Goal: Transaction & Acquisition: Purchase product/service

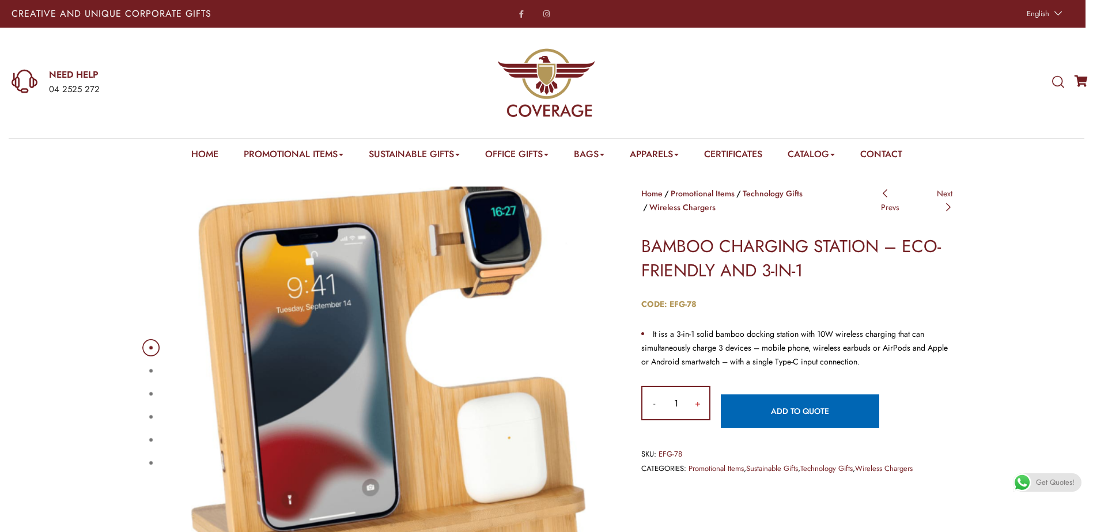
click at [695, 395] on input "+" at bounding box center [697, 403] width 23 height 32
click at [696, 395] on input "+" at bounding box center [697, 403] width 23 height 32
click at [696, 396] on input "+" at bounding box center [697, 403] width 23 height 32
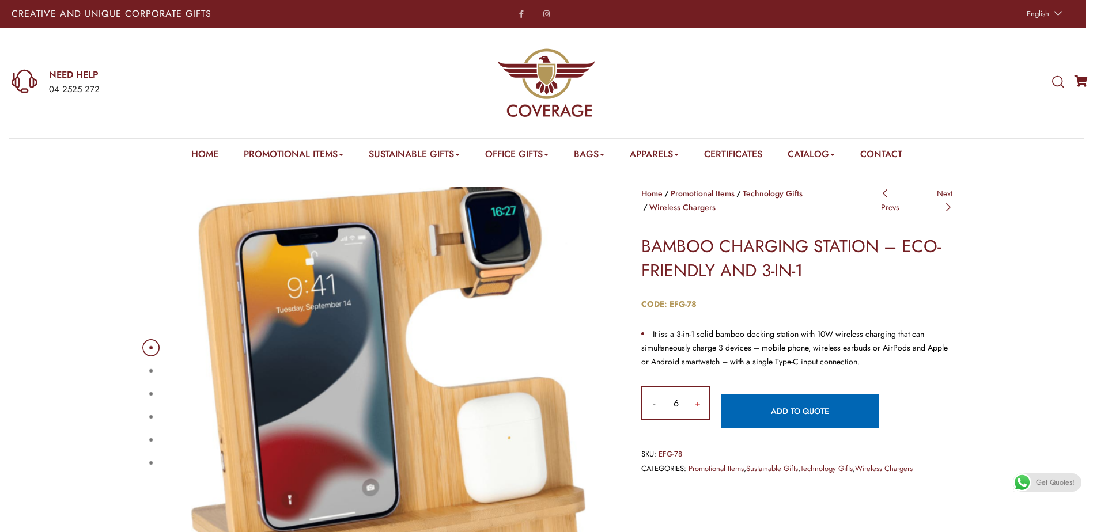
click at [696, 396] on input "+" at bounding box center [697, 403] width 23 height 32
click at [695, 393] on input "+" at bounding box center [697, 403] width 23 height 32
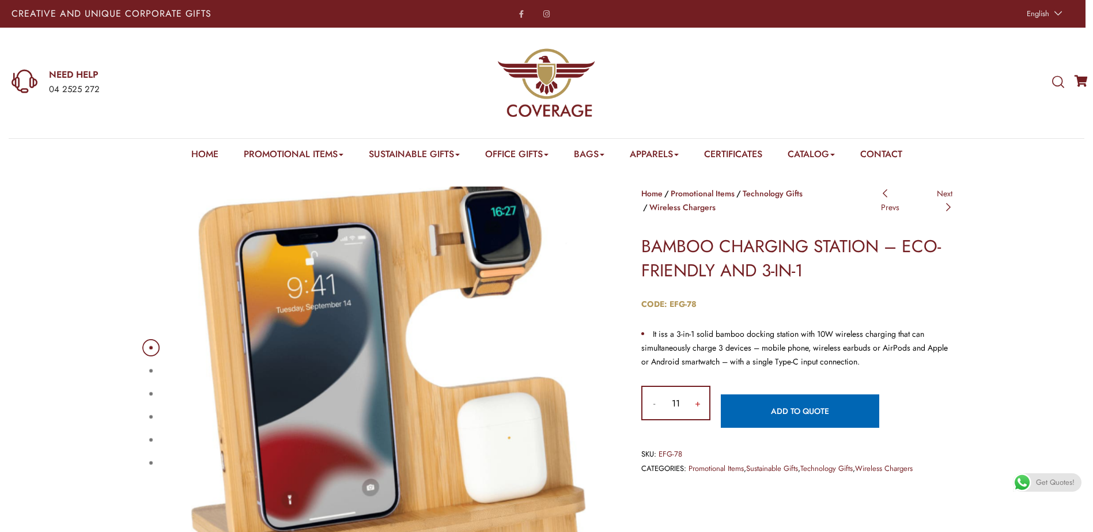
click at [691, 389] on input "+" at bounding box center [697, 403] width 23 height 32
click at [690, 387] on input "+" at bounding box center [697, 403] width 23 height 32
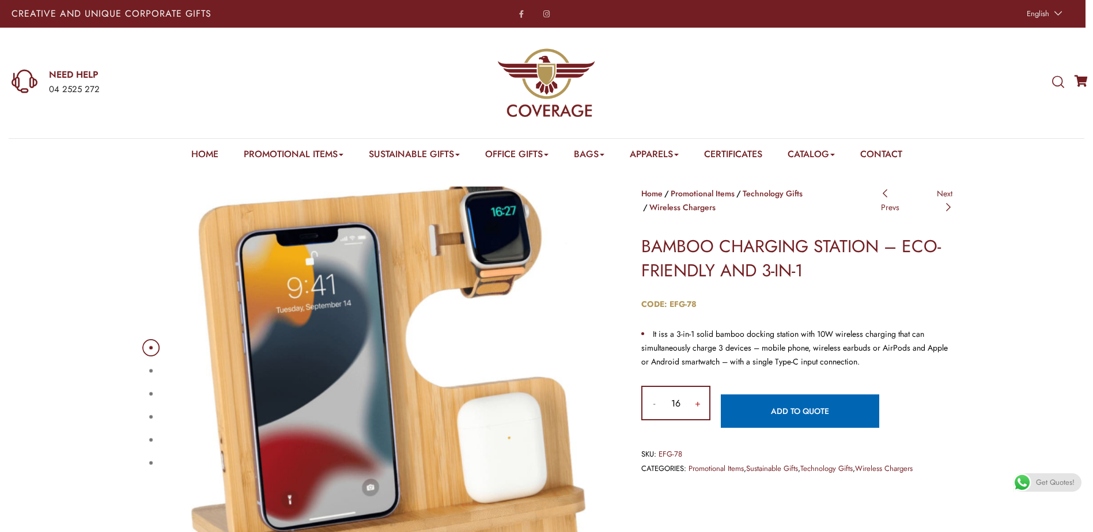
click at [690, 387] on input "+" at bounding box center [697, 403] width 23 height 32
click at [691, 387] on input "+" at bounding box center [697, 403] width 23 height 32
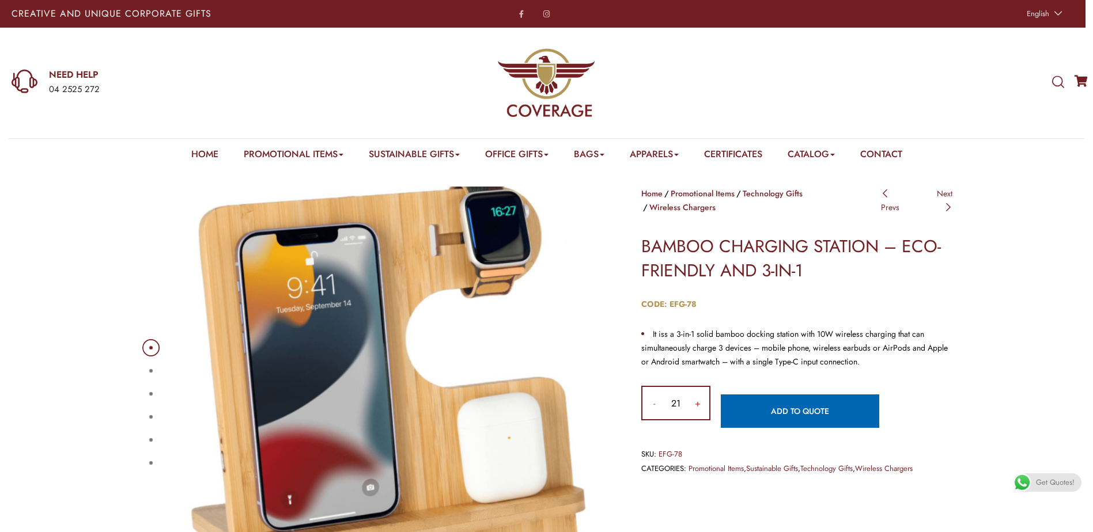
click at [691, 387] on input "+" at bounding box center [697, 403] width 23 height 32
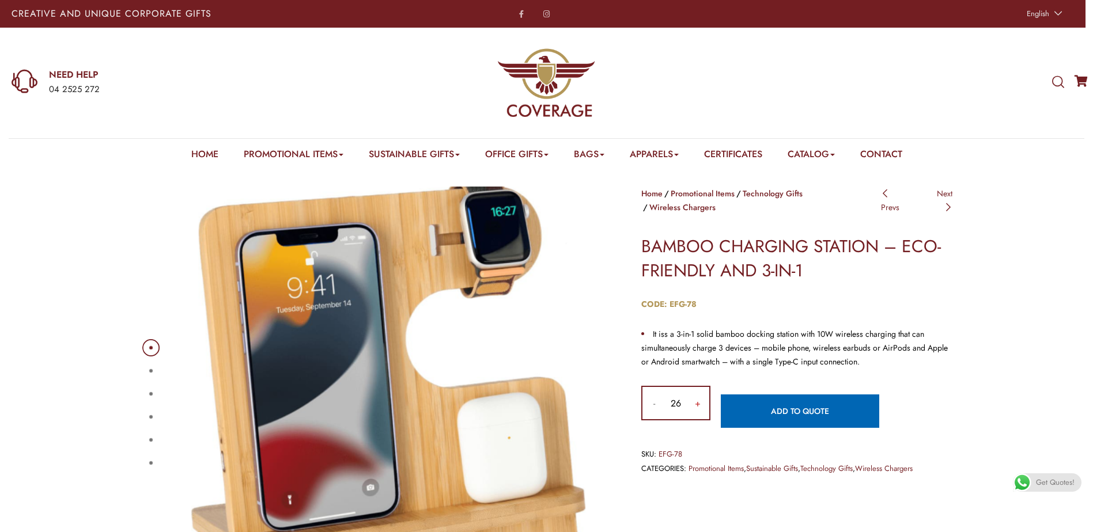
click at [691, 387] on input "+" at bounding box center [697, 403] width 23 height 32
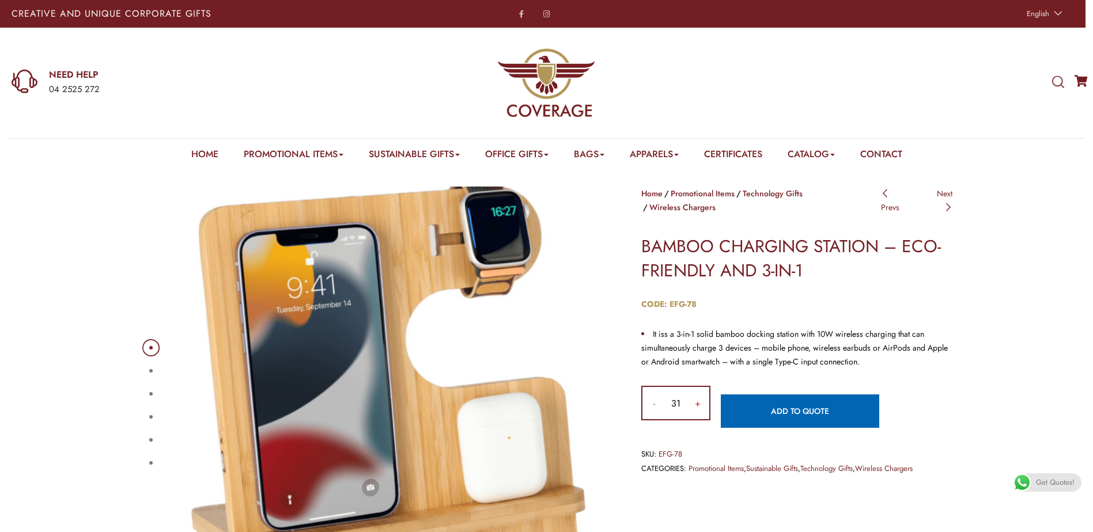
click at [691, 387] on input "+" at bounding box center [697, 403] width 23 height 32
click at [687, 387] on input "+" at bounding box center [697, 403] width 23 height 32
click at [685, 386] on div "- BAMBOO CHARGING STATION - ECO-FRIENDLY AND 3-IN-1 quantity 34 +" at bounding box center [675, 403] width 69 height 35
click at [685, 387] on input "34" at bounding box center [675, 403] width 21 height 32
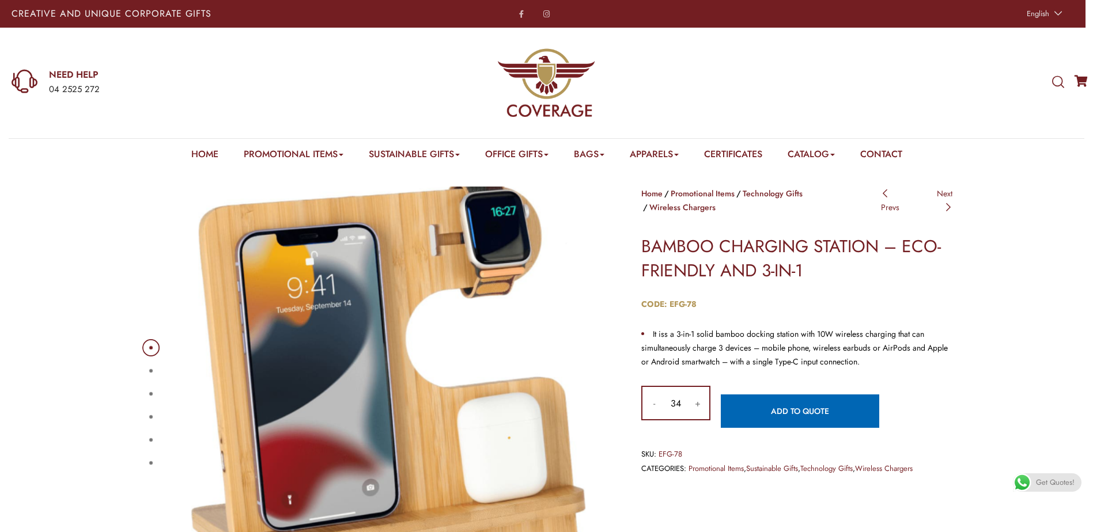
click at [685, 387] on input "34" at bounding box center [675, 403] width 21 height 32
click at [692, 391] on input "+" at bounding box center [697, 403] width 23 height 32
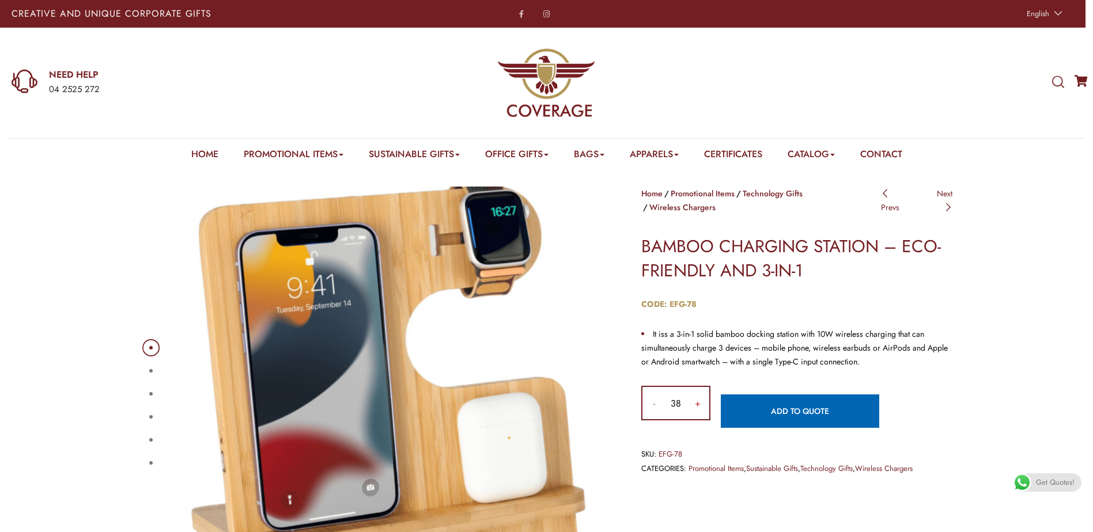
click at [692, 391] on input "+" at bounding box center [697, 403] width 23 height 32
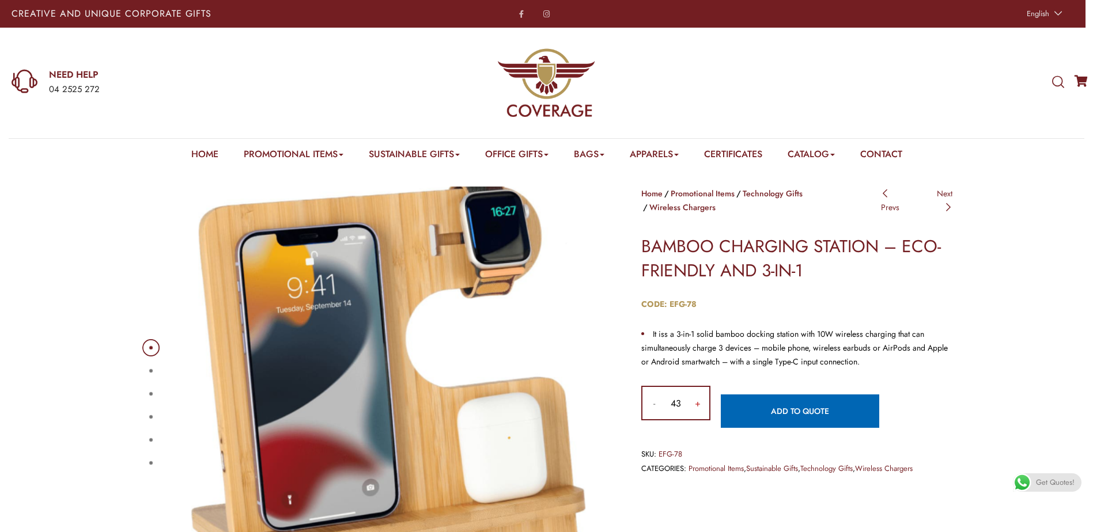
click at [692, 391] on input "+" at bounding box center [697, 403] width 23 height 32
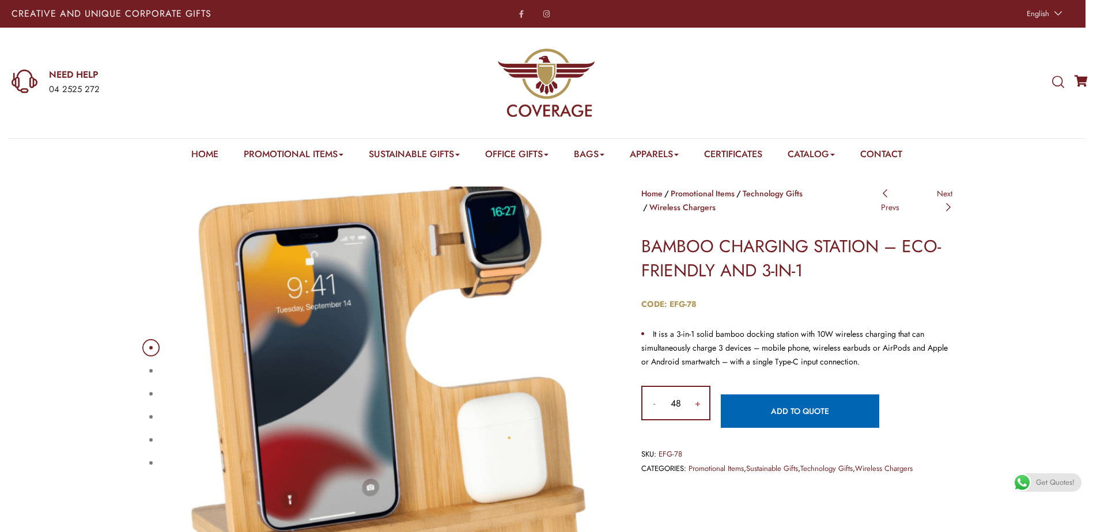
click at [692, 391] on input "+" at bounding box center [697, 403] width 23 height 32
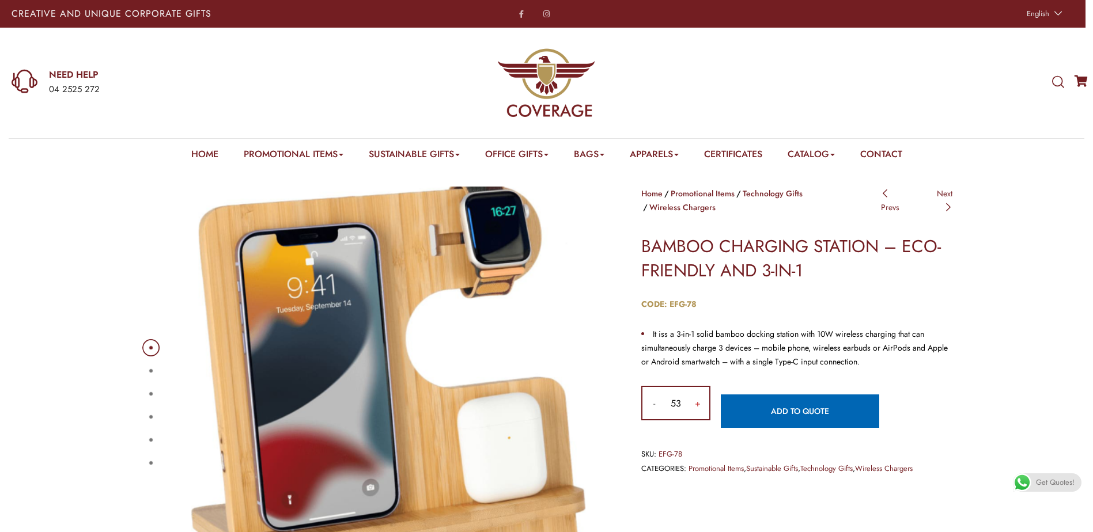
click at [692, 391] on input "+" at bounding box center [697, 403] width 23 height 32
drag, startPoint x: 692, startPoint y: 391, endPoint x: 689, endPoint y: 382, distance: 8.6
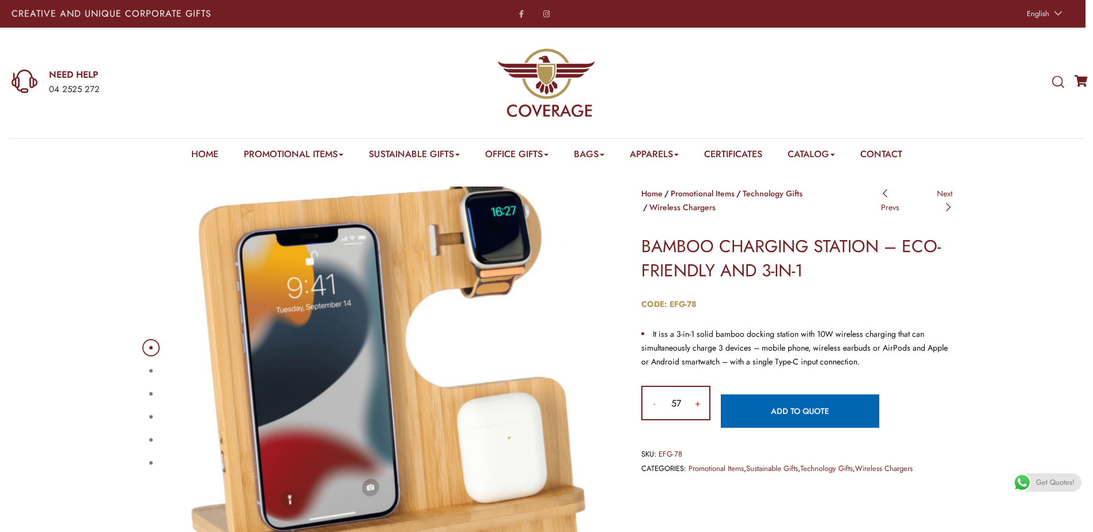
click at [689, 387] on input "+" at bounding box center [697, 403] width 23 height 32
click at [688, 387] on input "+" at bounding box center [697, 403] width 23 height 32
click at [683, 388] on input "61" at bounding box center [675, 403] width 21 height 32
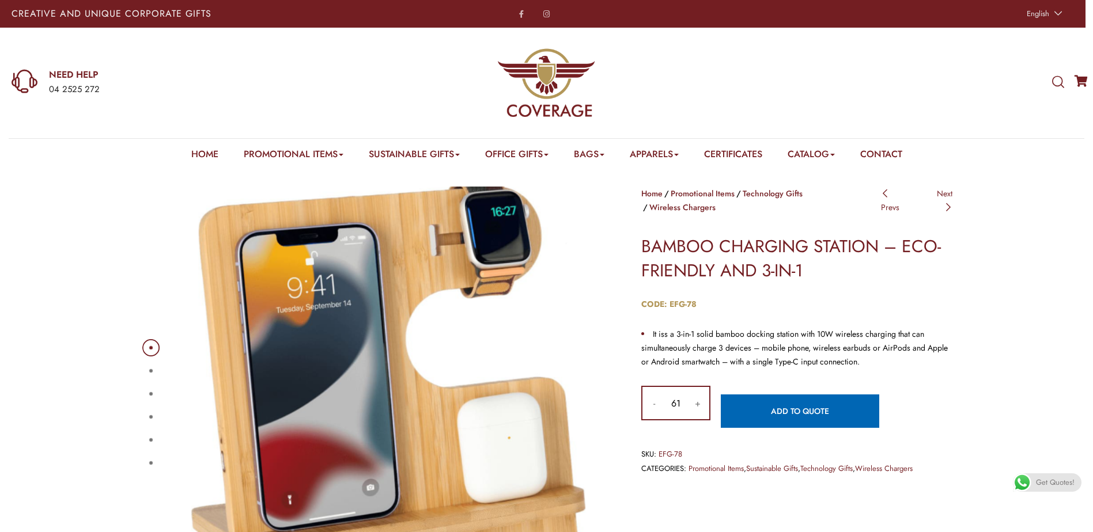
click at [683, 388] on input "61" at bounding box center [675, 403] width 21 height 32
click at [694, 392] on input "+" at bounding box center [697, 403] width 23 height 32
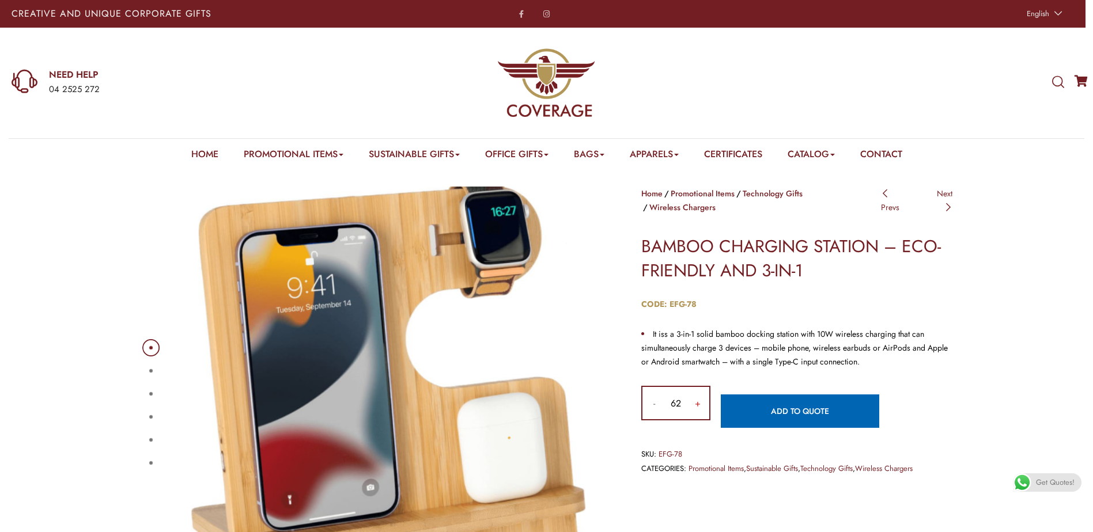
click at [694, 392] on input "+" at bounding box center [697, 403] width 23 height 32
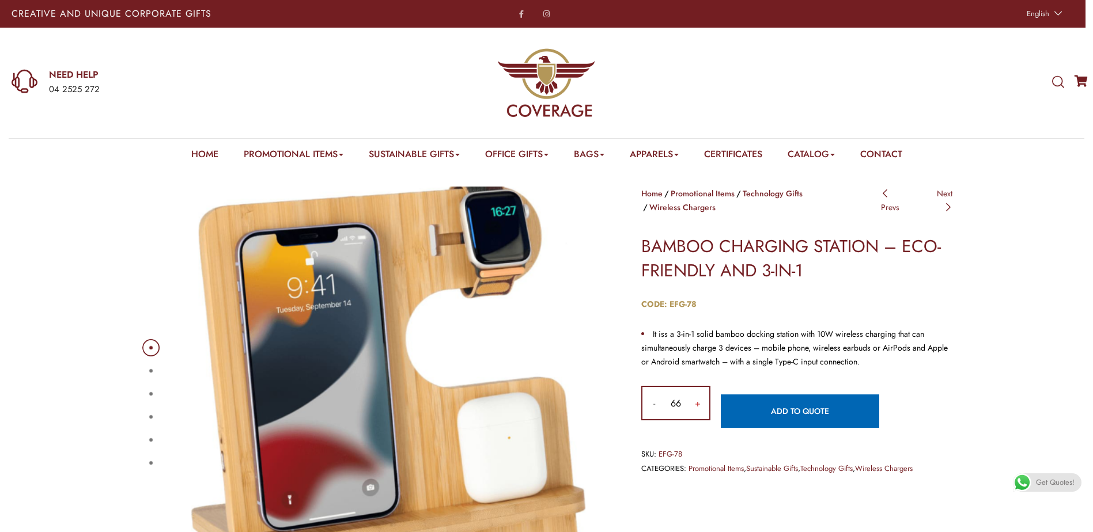
type input "67"
drag, startPoint x: 671, startPoint y: 392, endPoint x: 686, endPoint y: 393, distance: 15.0
click at [686, 393] on div "- BAMBOO CHARGING STATION - ECO-FRIENDLY AND 3-IN-1 quantity 67 +" at bounding box center [675, 403] width 69 height 35
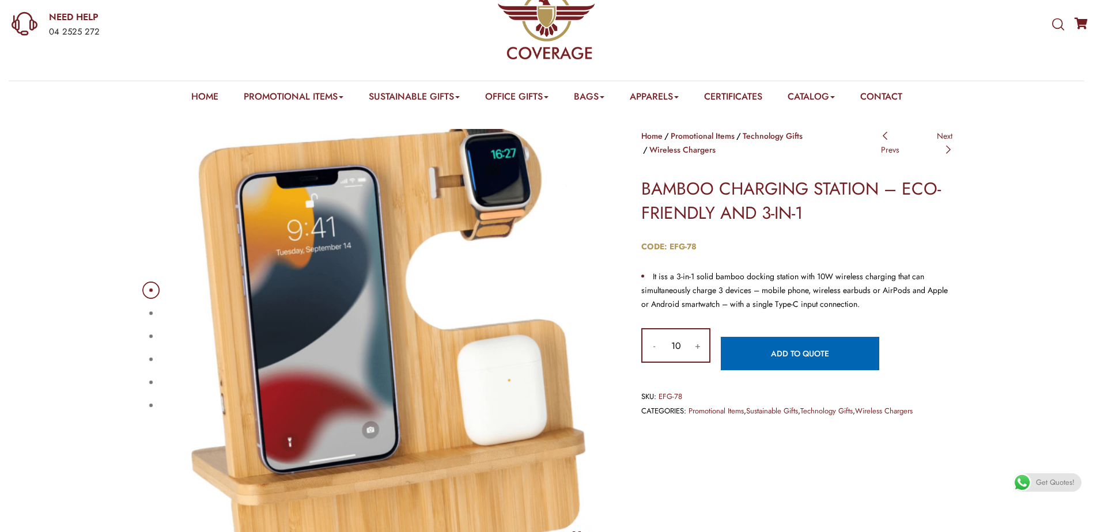
type input "1"
type input "6"
type input "1"
click at [684, 334] on input "1" at bounding box center [675, 345] width 21 height 32
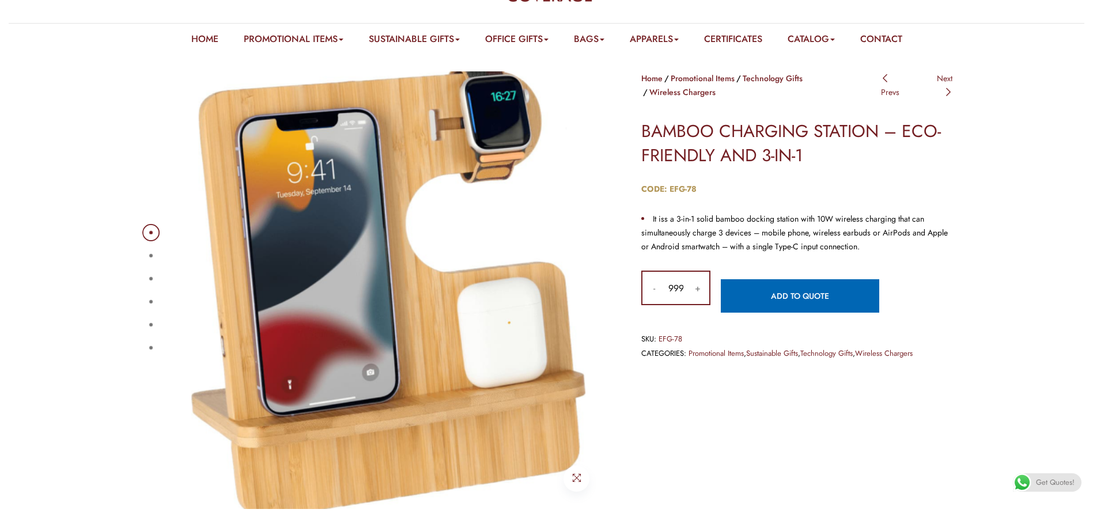
click at [138, 251] on div "1 2 3 4 5 6" at bounding box center [374, 290] width 484 height 438
click at [149, 257] on button "2" at bounding box center [150, 255] width 3 height 3
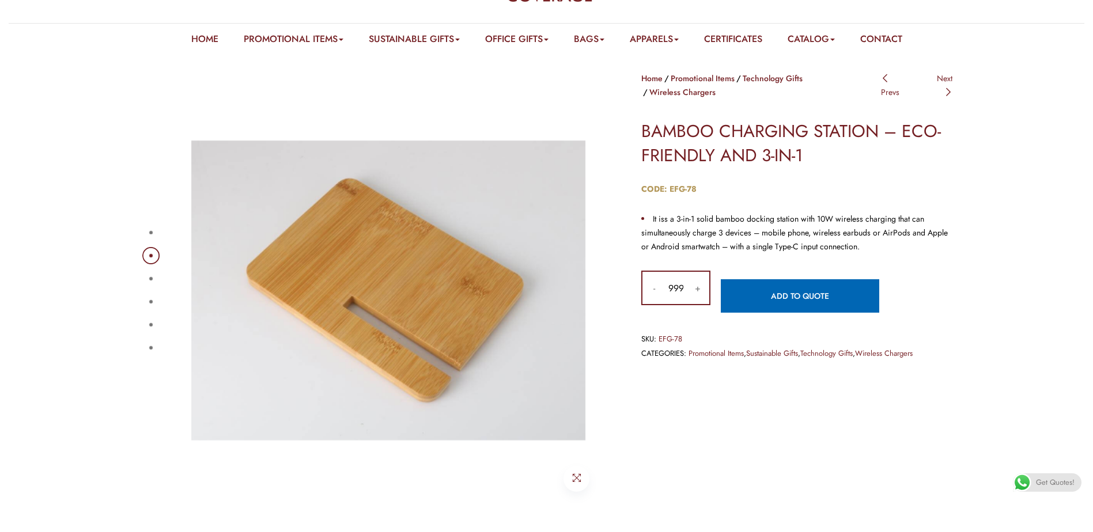
click at [153, 277] on button "3" at bounding box center [150, 278] width 3 height 3
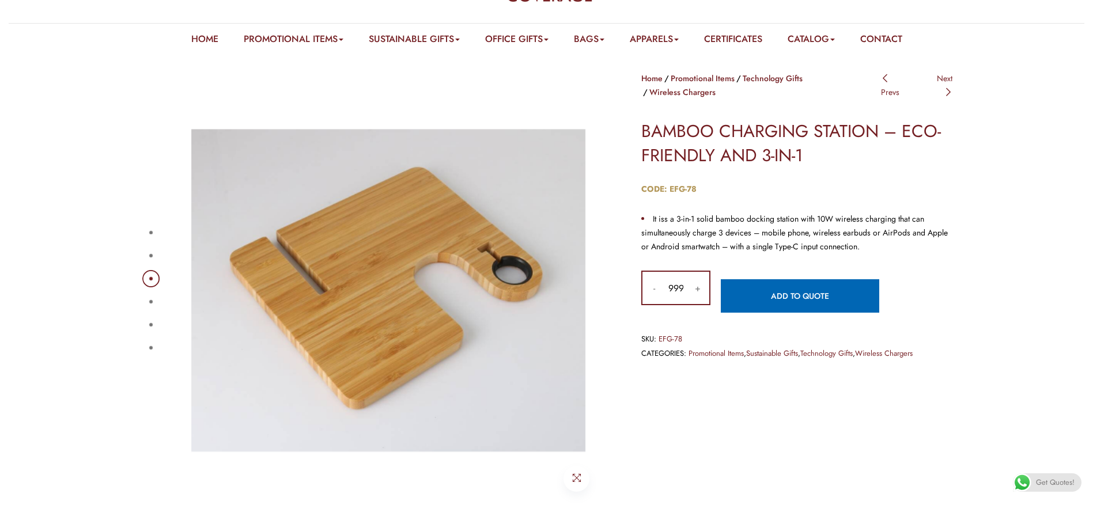
click at [153, 300] on button "4" at bounding box center [150, 301] width 3 height 3
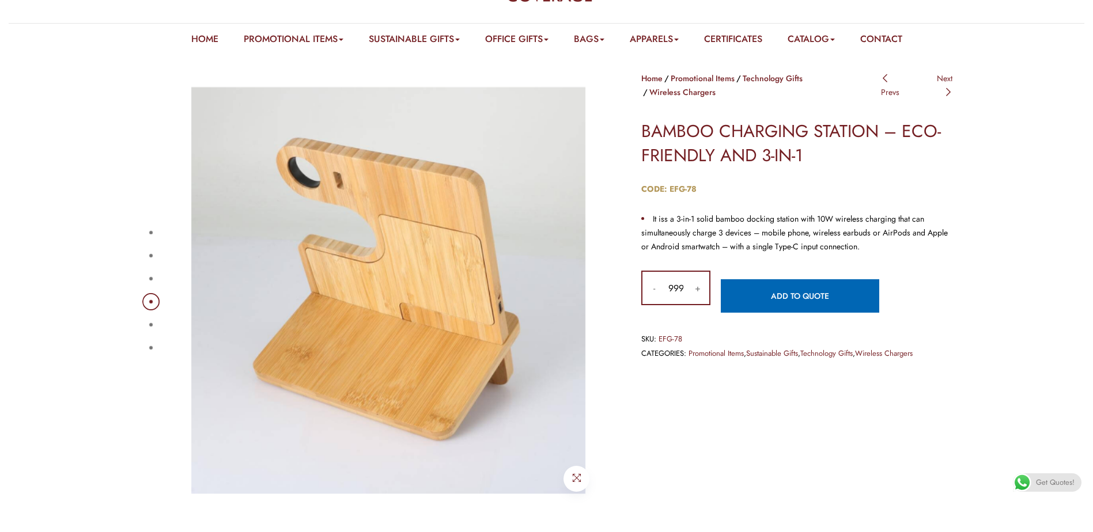
click at [156, 339] on div "1 2 3 4 5 6" at bounding box center [374, 290] width 467 height 438
drag, startPoint x: 137, startPoint y: 316, endPoint x: 141, endPoint y: 323, distance: 7.2
click at [139, 321] on div "1 2 3 4 5 6" at bounding box center [374, 290] width 484 height 438
click at [144, 321] on div "1 2 3 4 5 6" at bounding box center [374, 290] width 467 height 438
click at [149, 315] on ul "1 2 3 4 5 6" at bounding box center [150, 290] width 8 height 138
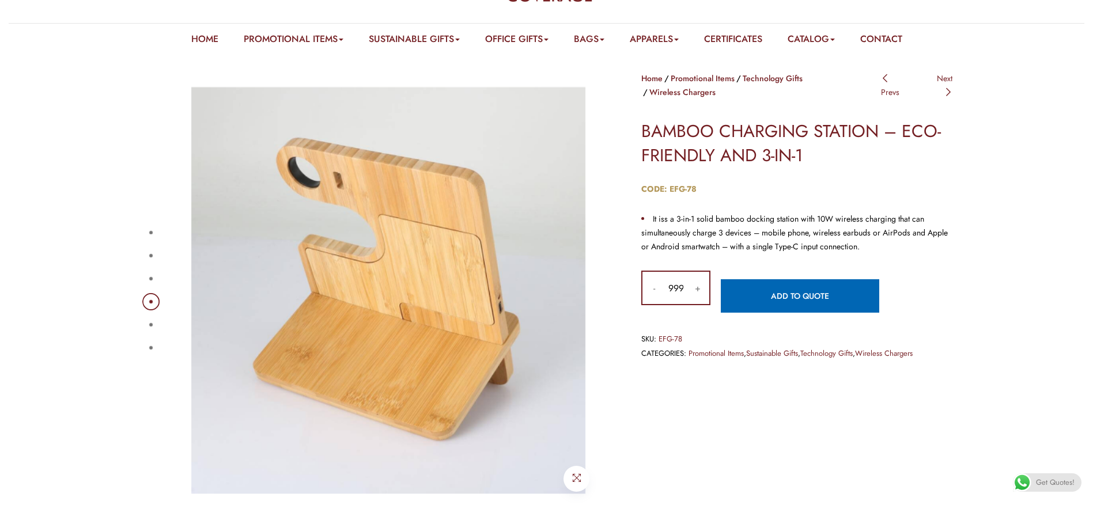
click at [149, 323] on button "5" at bounding box center [150, 324] width 3 height 3
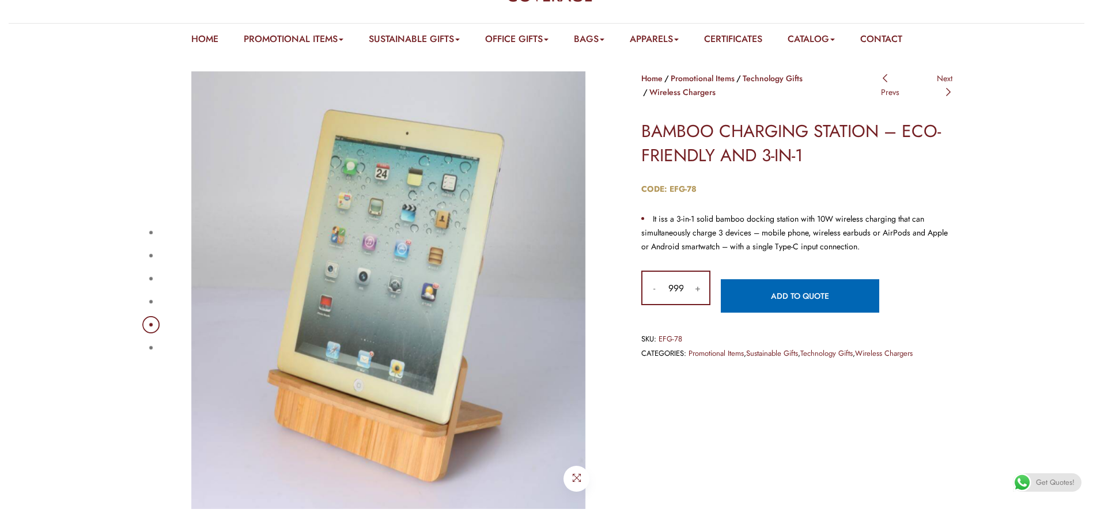
click at [149, 349] on button "6" at bounding box center [150, 347] width 3 height 3
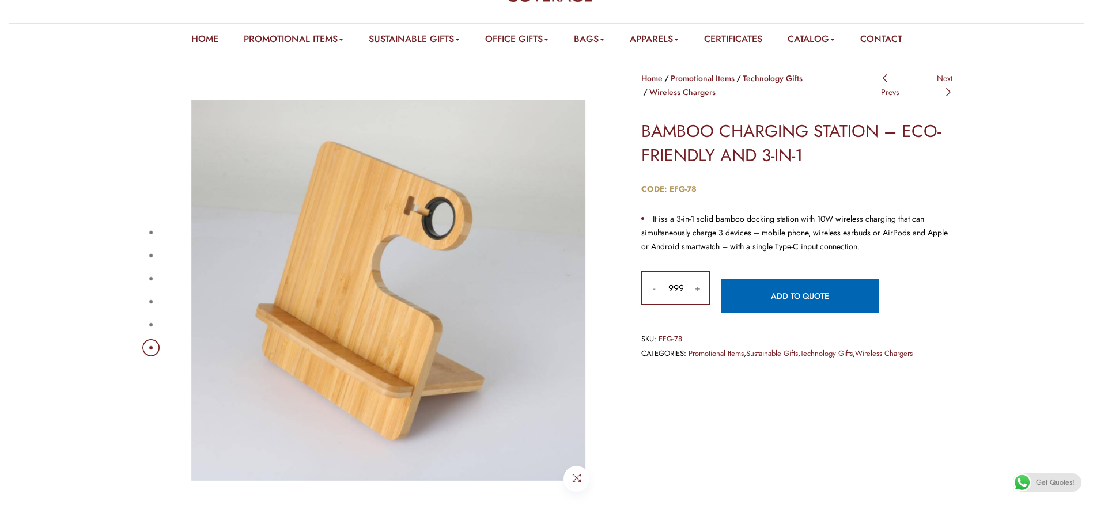
click at [162, 332] on div "1 2 3 4 5 6" at bounding box center [374, 290] width 467 height 438
click at [682, 275] on input "999" at bounding box center [675, 288] width 21 height 32
type input "9"
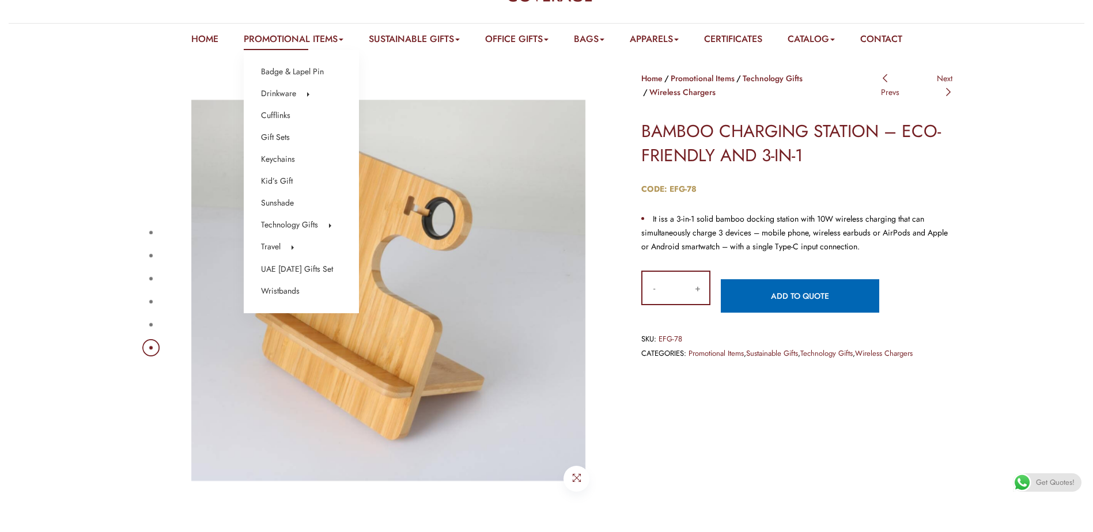
click at [298, 121] on li "Cufflinks" at bounding box center [301, 115] width 81 height 15
click at [287, 115] on li "Cufflinks" at bounding box center [301, 115] width 81 height 15
click at [272, 112] on link "Cufflinks" at bounding box center [275, 115] width 29 height 15
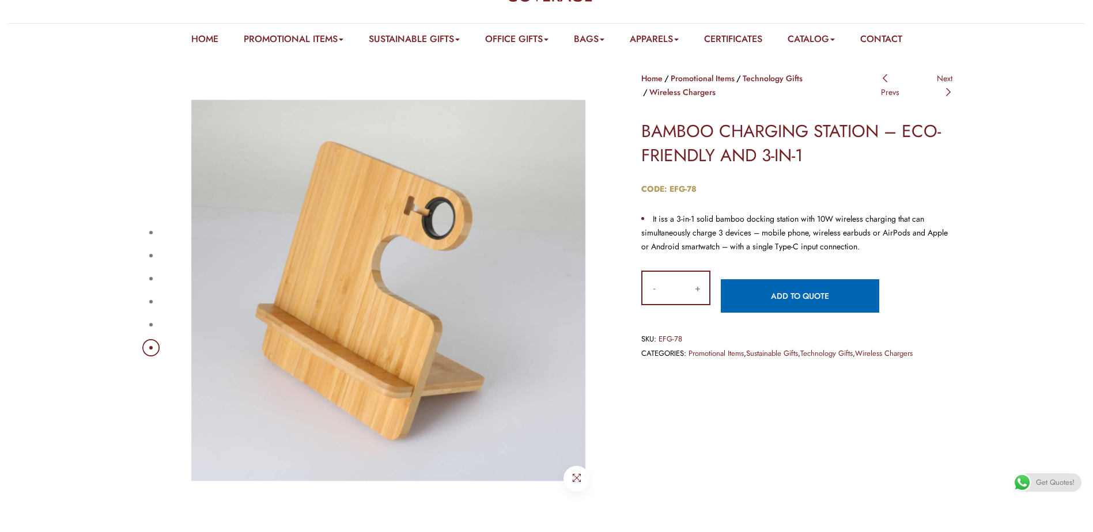
click at [153, 234] on button "1" at bounding box center [150, 232] width 3 height 3
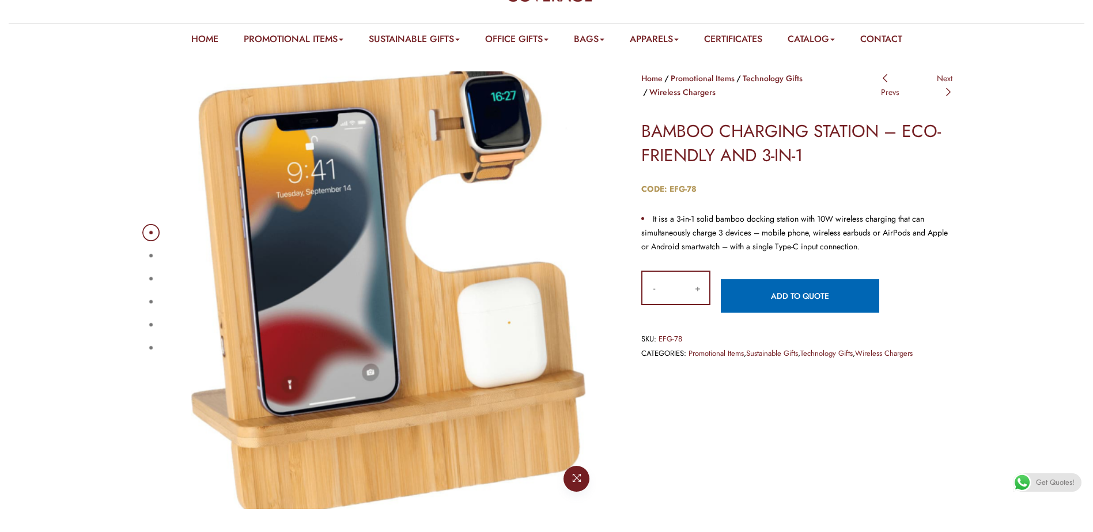
click at [574, 483] on link at bounding box center [576, 479] width 26 height 26
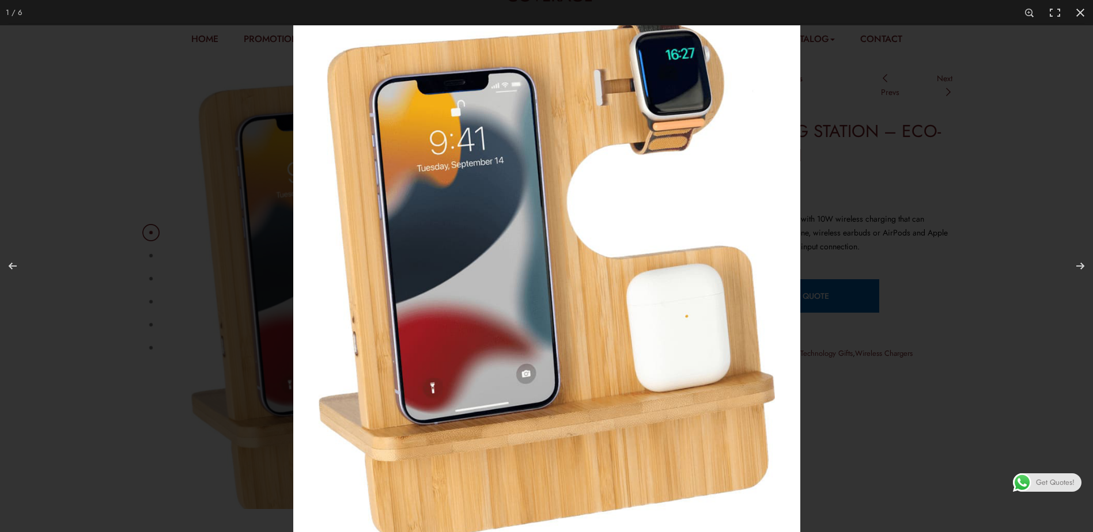
click at [654, 298] on img at bounding box center [546, 278] width 507 height 507
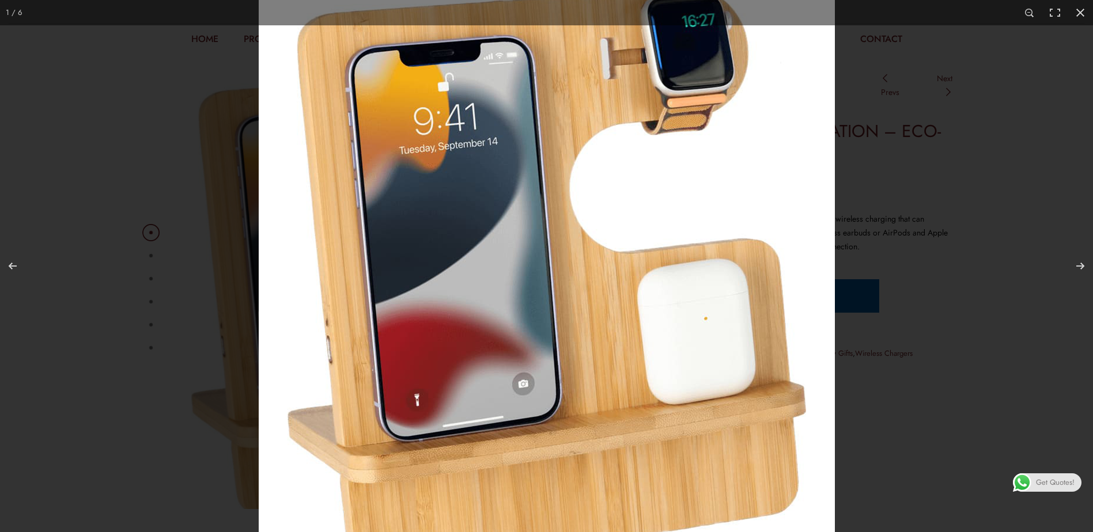
click at [649, 289] on img at bounding box center [547, 276] width 576 height 576
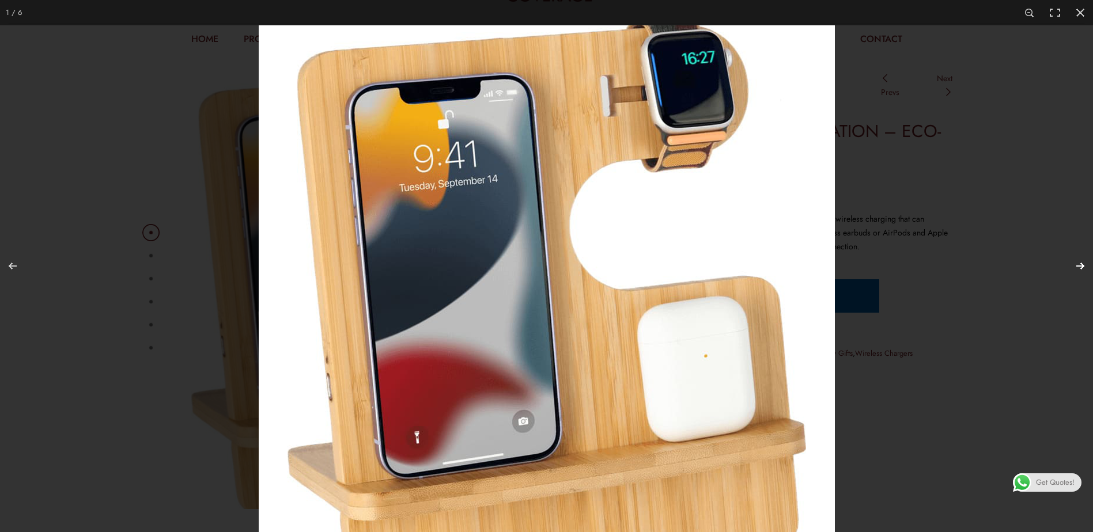
click at [1076, 266] on button "Next (arrow right)" at bounding box center [1072, 266] width 40 height 58
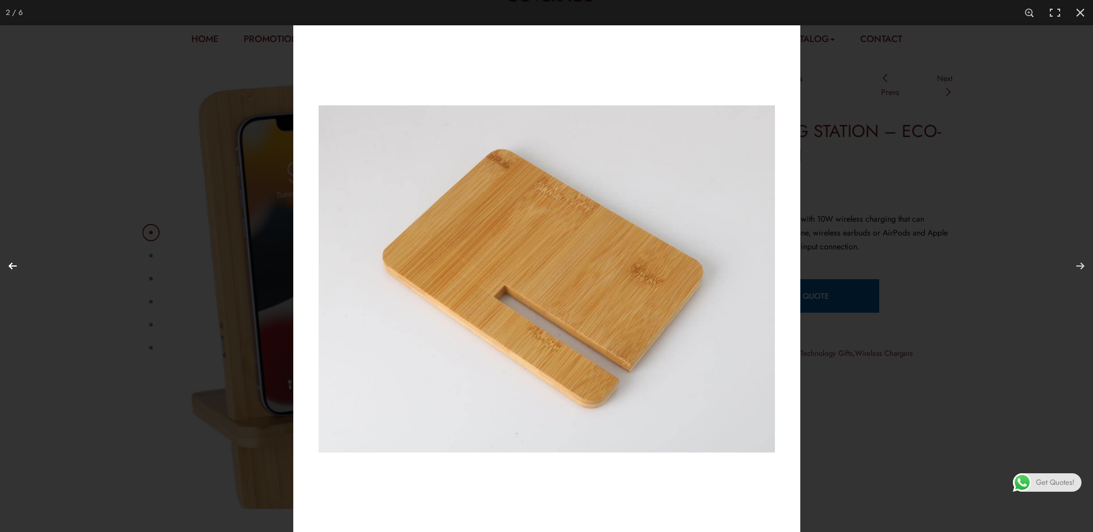
click at [12, 270] on button "Previous (arrow left)" at bounding box center [20, 266] width 40 height 58
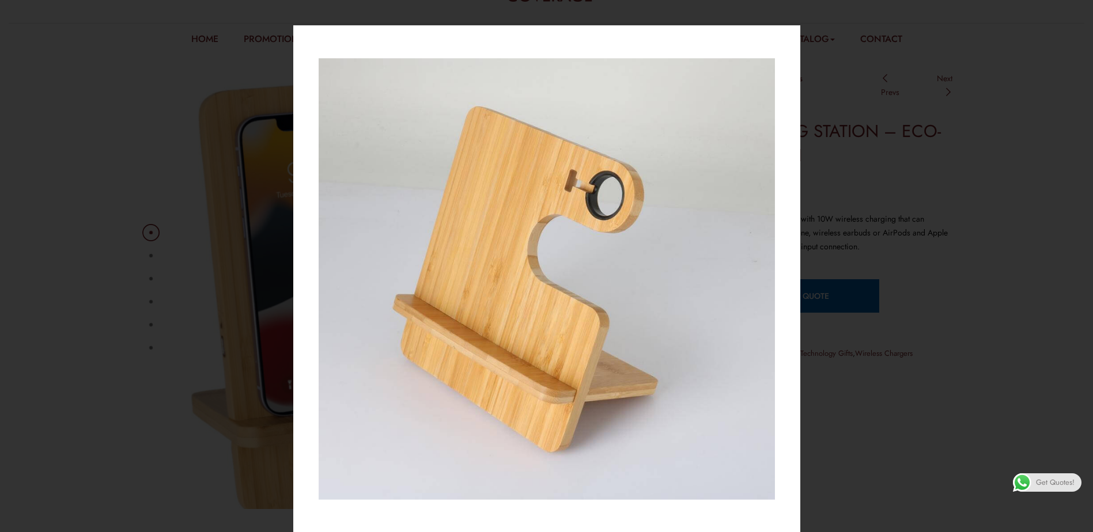
click at [869, 382] on div at bounding box center [839, 291] width 1093 height 532
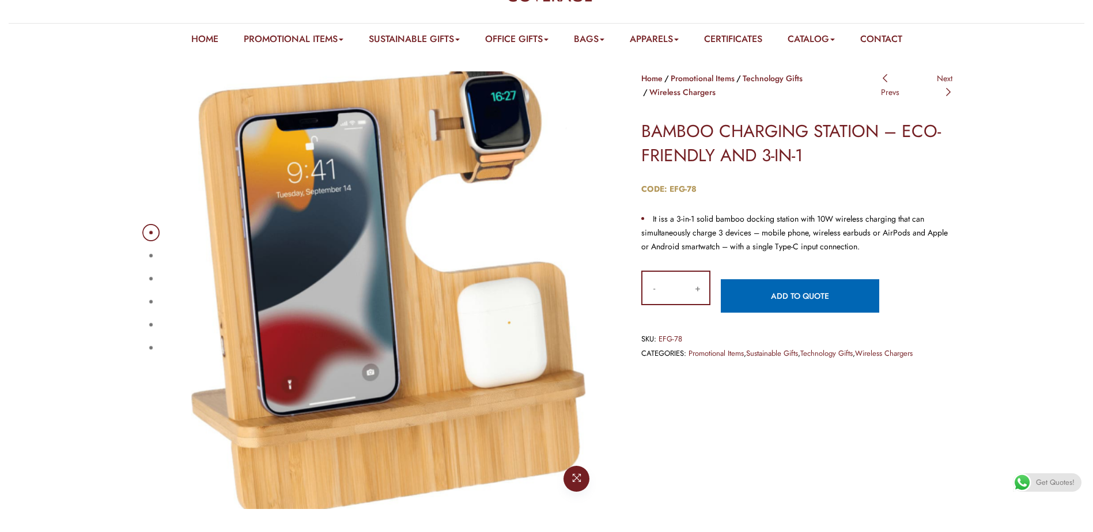
click at [575, 480] on icon at bounding box center [576, 477] width 9 height 9
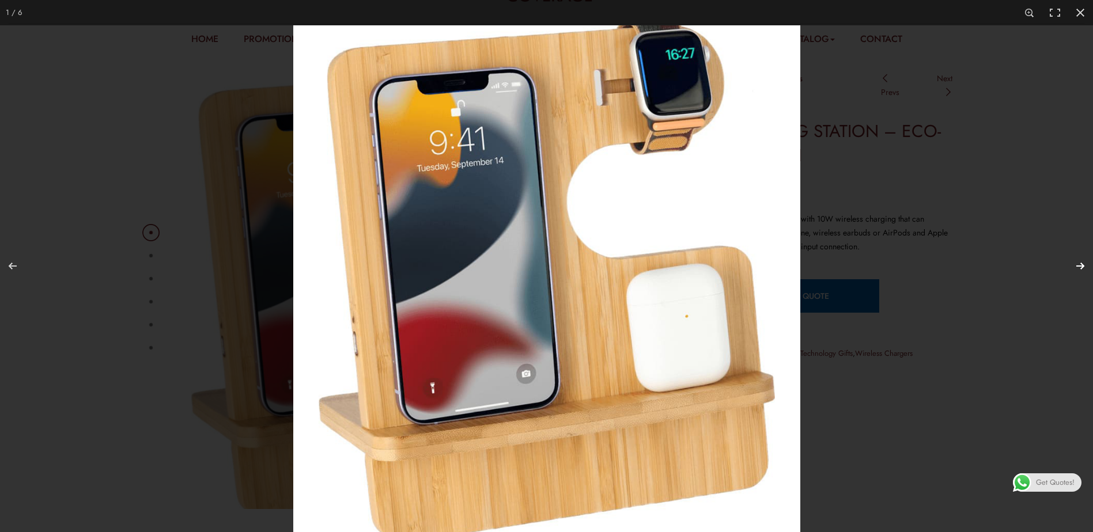
click at [1076, 264] on button "Next (arrow right)" at bounding box center [1072, 266] width 40 height 58
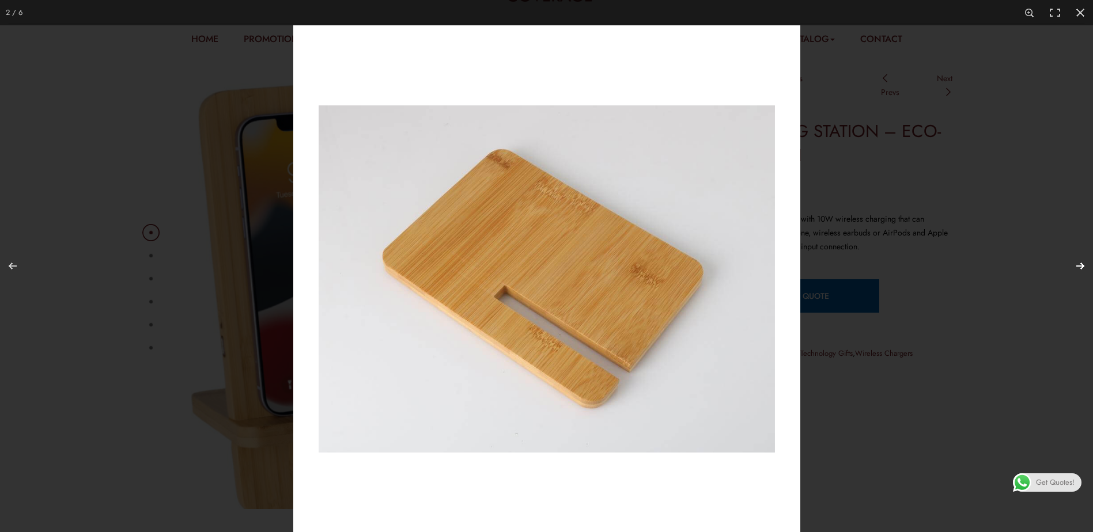
click at [1079, 265] on button "Next (arrow right)" at bounding box center [1072, 266] width 40 height 58
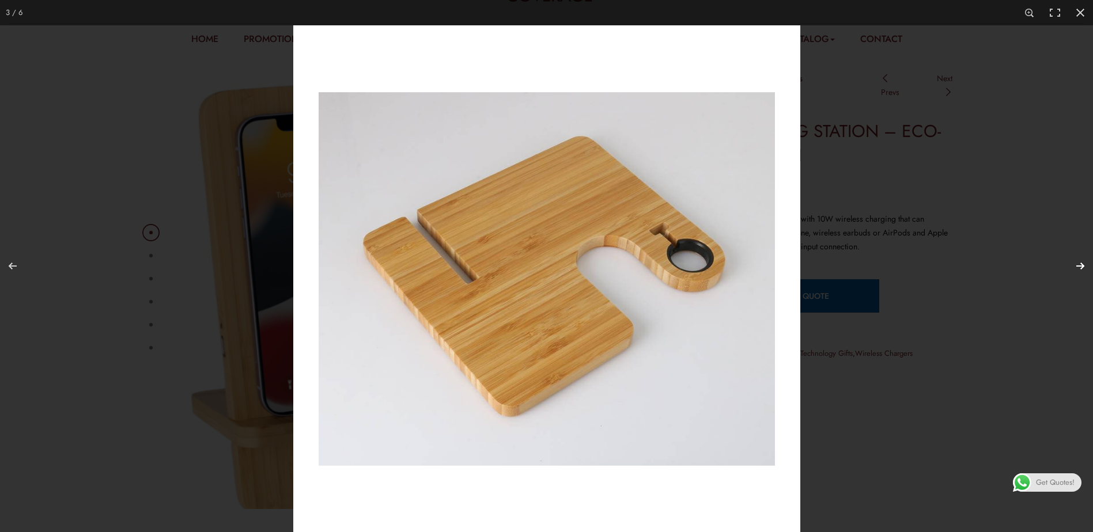
click at [1079, 264] on button "Next (arrow right)" at bounding box center [1072, 266] width 40 height 58
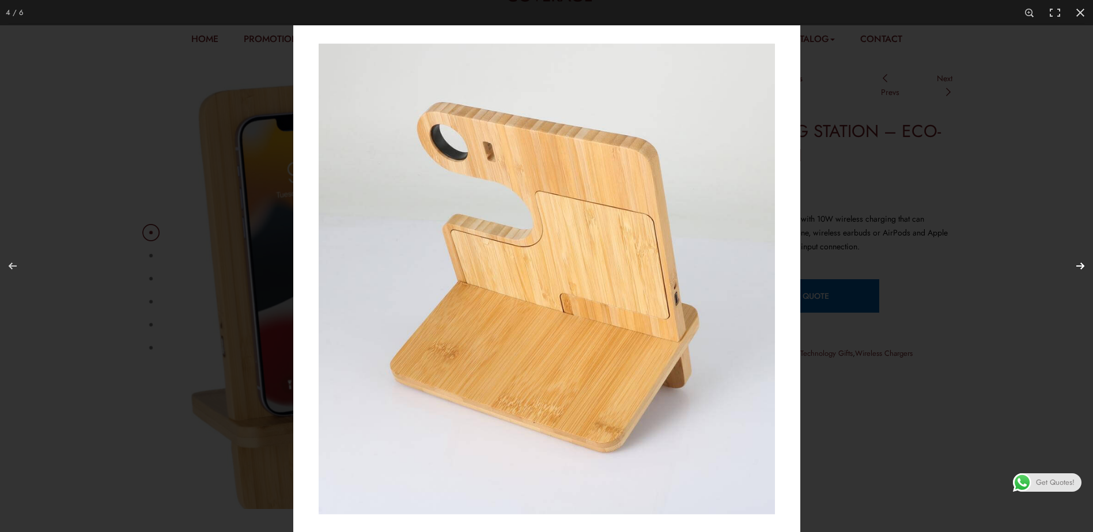
click at [1079, 263] on button "Next (arrow right)" at bounding box center [1072, 266] width 40 height 58
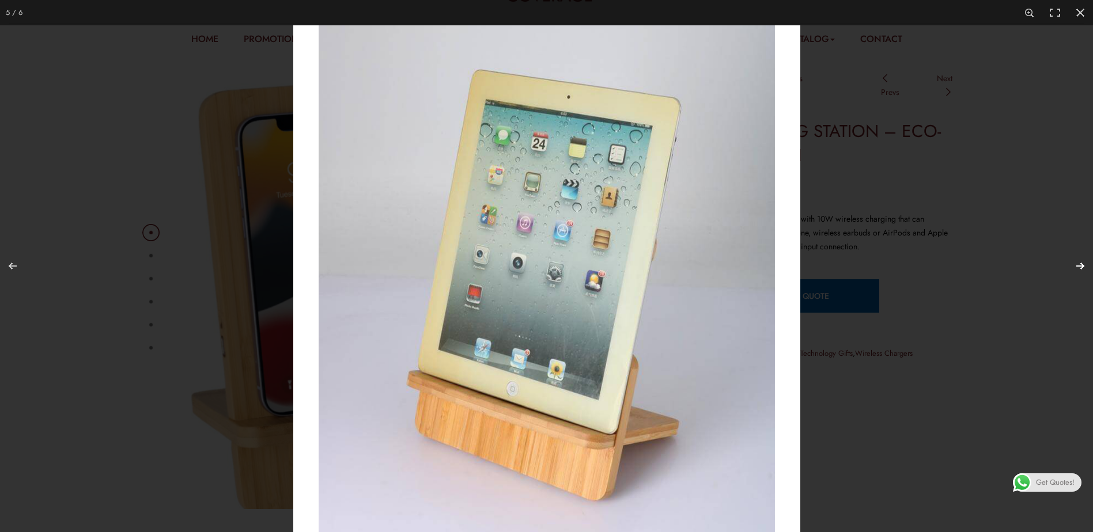
click at [1087, 253] on button "Next (arrow right)" at bounding box center [1072, 266] width 40 height 58
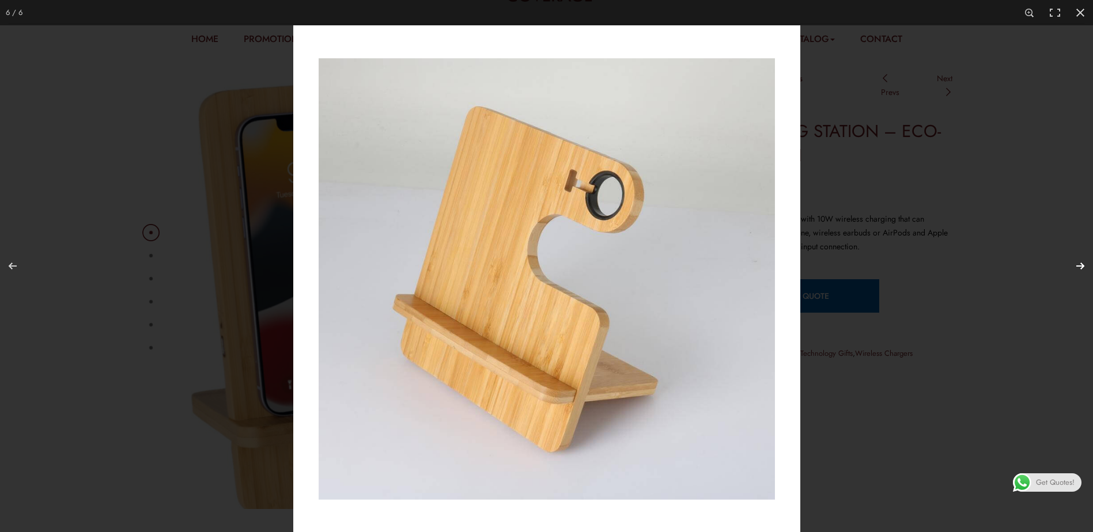
click at [1087, 261] on button "Next (arrow right)" at bounding box center [1072, 266] width 40 height 58
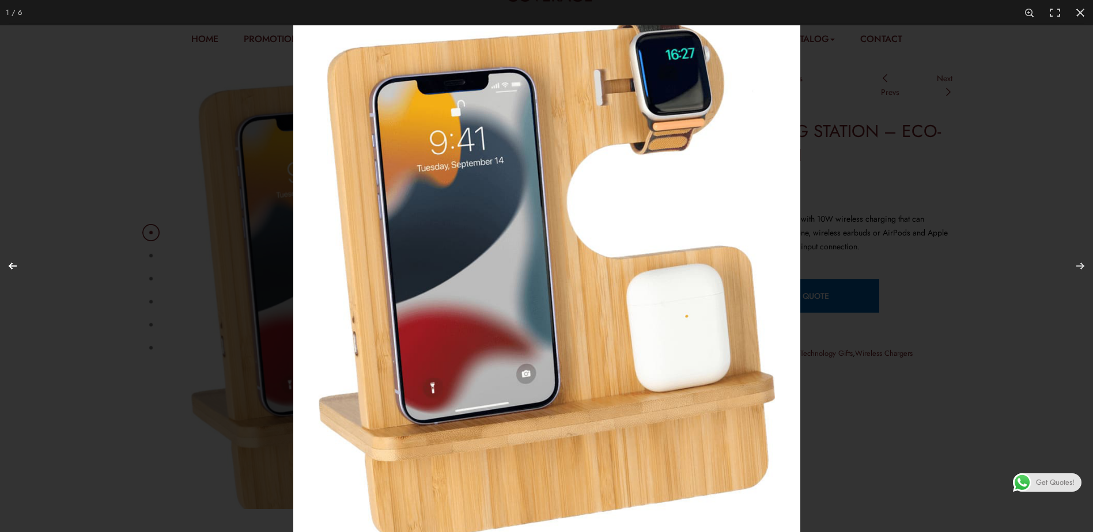
click at [16, 270] on button "Previous (arrow left)" at bounding box center [20, 266] width 40 height 58
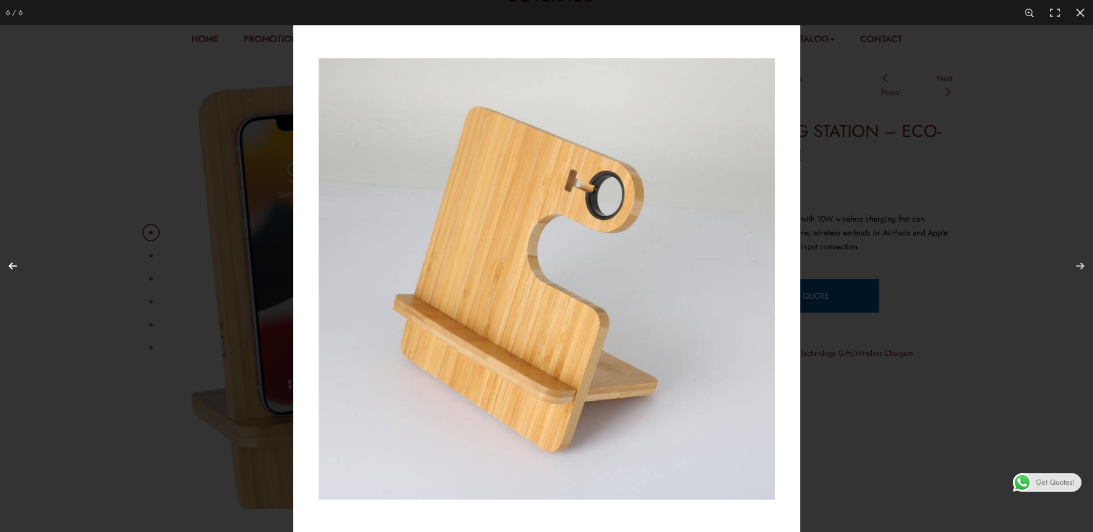
click at [14, 268] on button "Previous (arrow left)" at bounding box center [20, 266] width 40 height 58
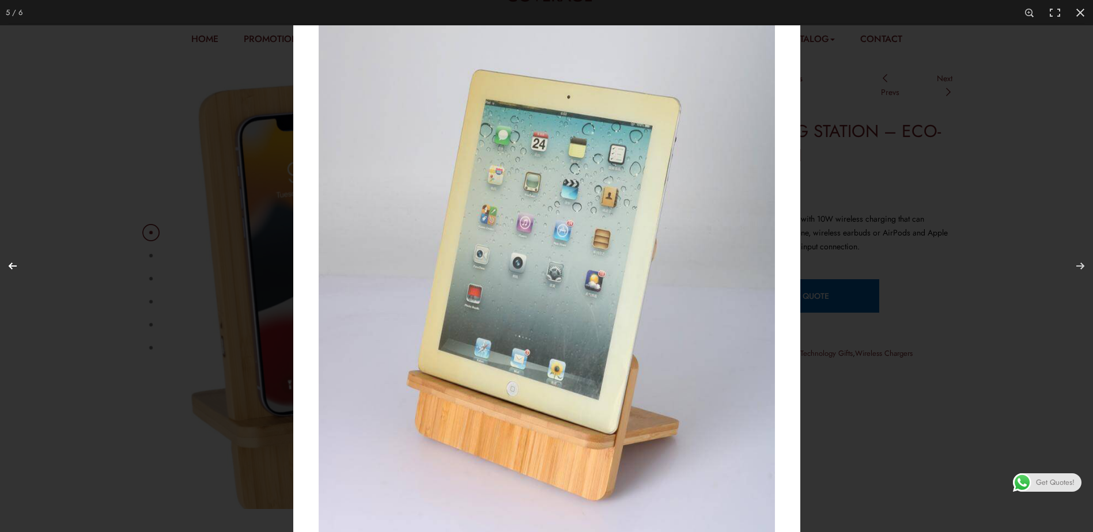
click at [14, 268] on button "Previous (arrow left)" at bounding box center [20, 266] width 40 height 58
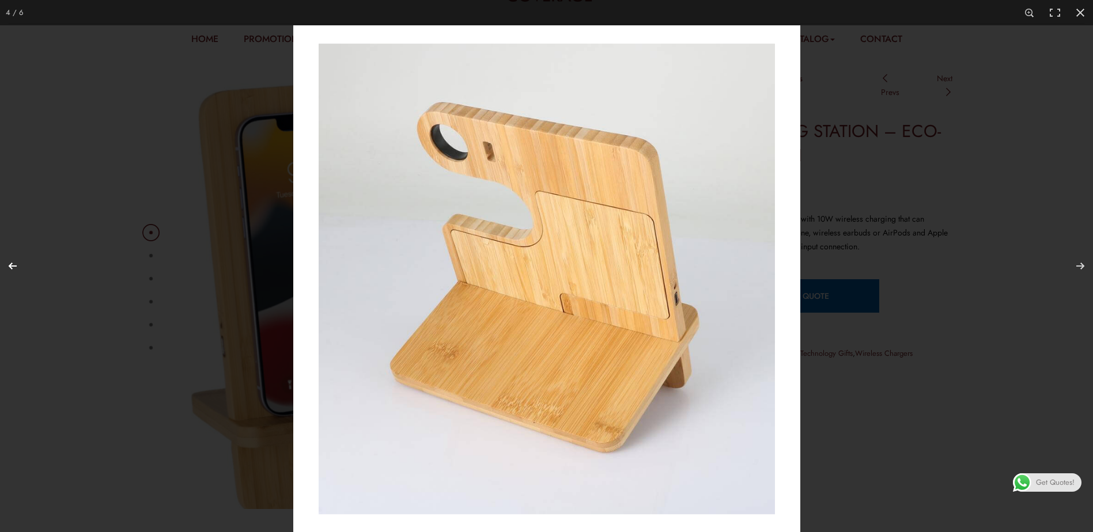
click at [14, 268] on button "Previous (arrow left)" at bounding box center [20, 266] width 40 height 58
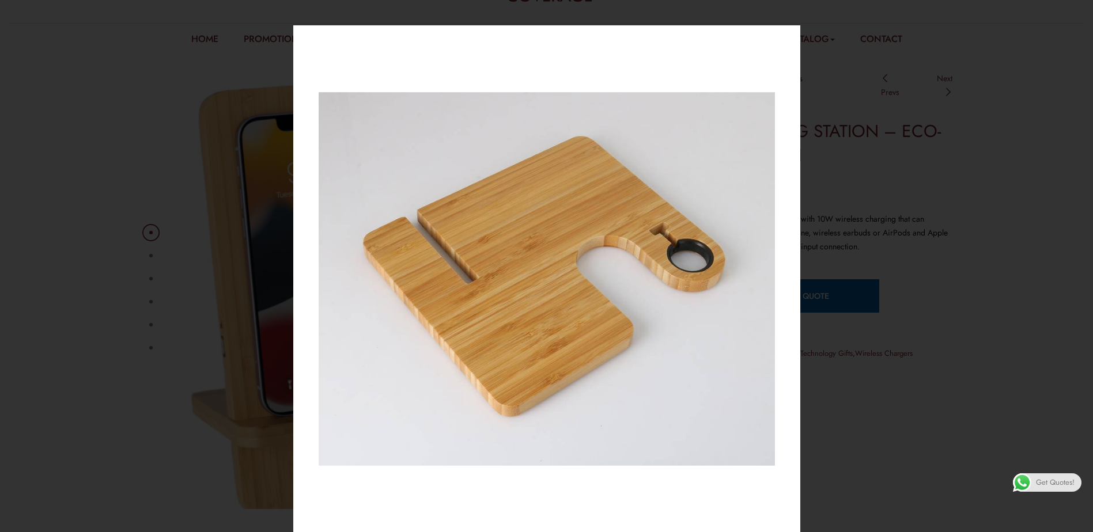
click at [34, 247] on button "Previous (arrow left)" at bounding box center [20, 266] width 40 height 58
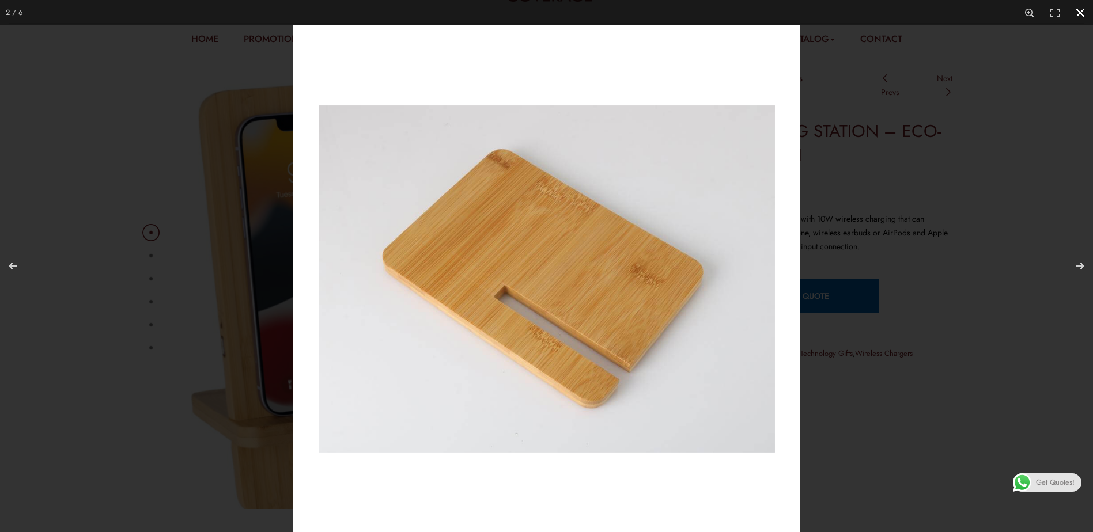
click at [48, 269] on div at bounding box center [546, 266] width 1093 height 532
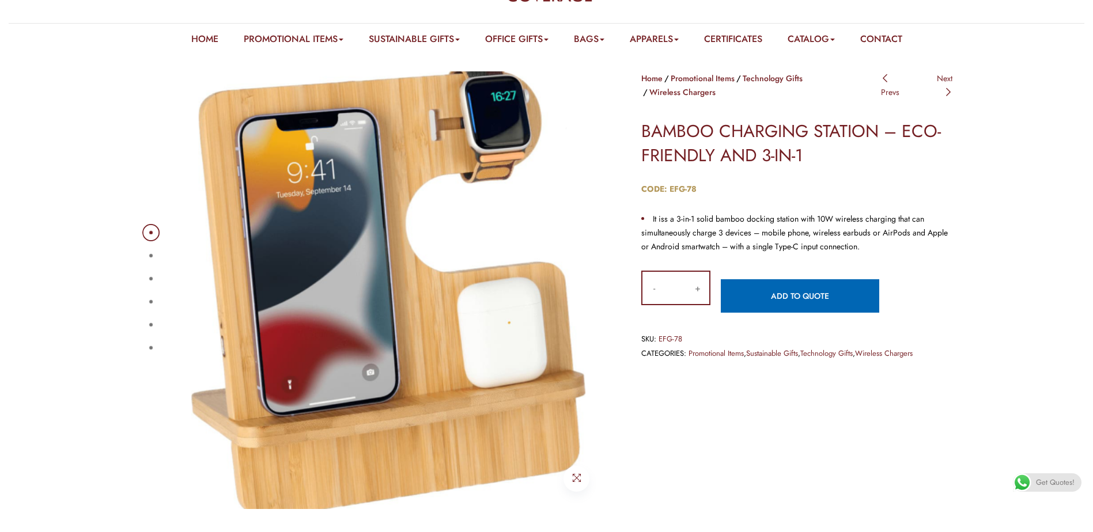
drag, startPoint x: 156, startPoint y: 252, endPoint x: 159, endPoint y: 245, distance: 7.0
click at [153, 254] on button "2" at bounding box center [150, 255] width 3 height 3
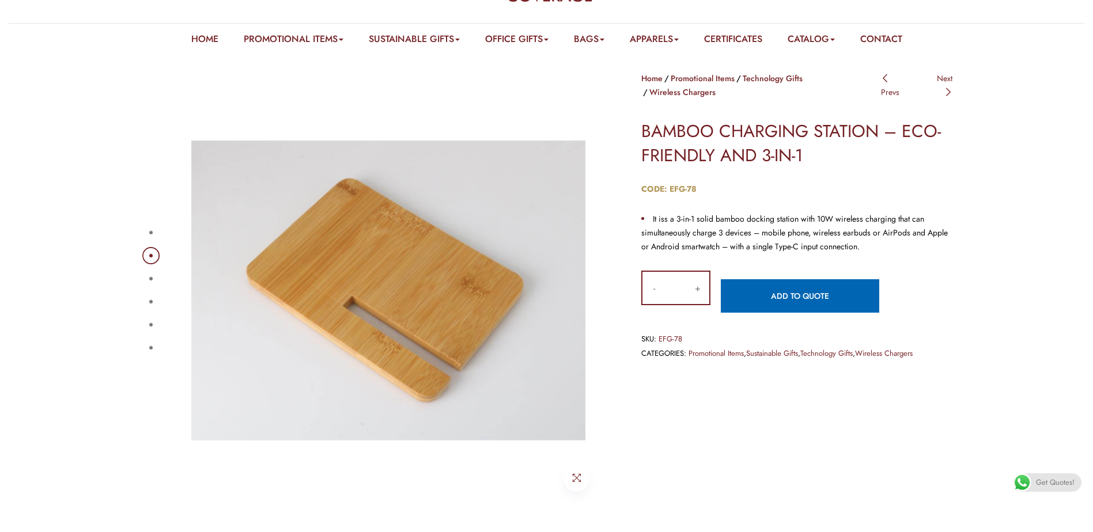
click at [153, 231] on button "1" at bounding box center [150, 232] width 3 height 3
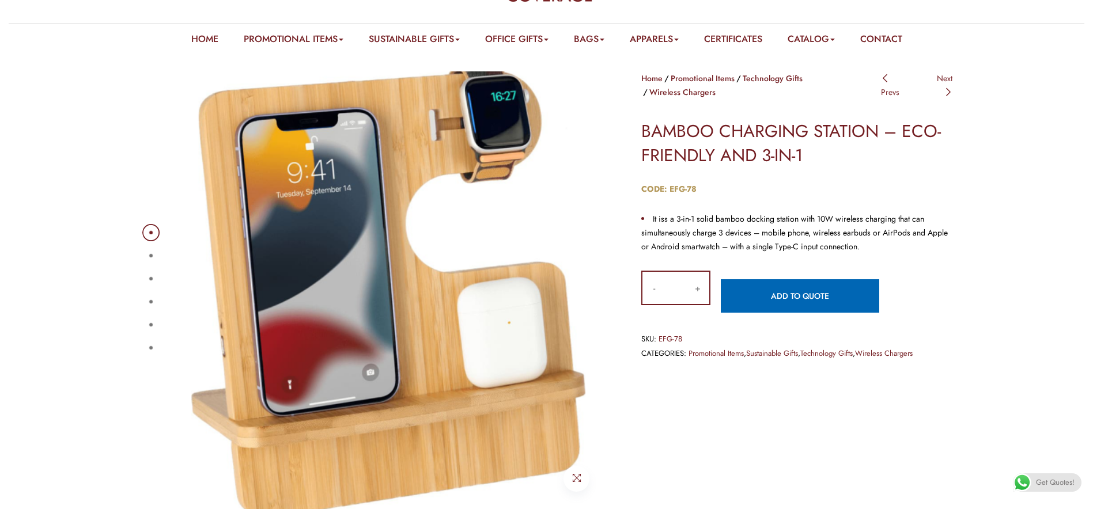
click at [153, 256] on button "2" at bounding box center [150, 255] width 3 height 3
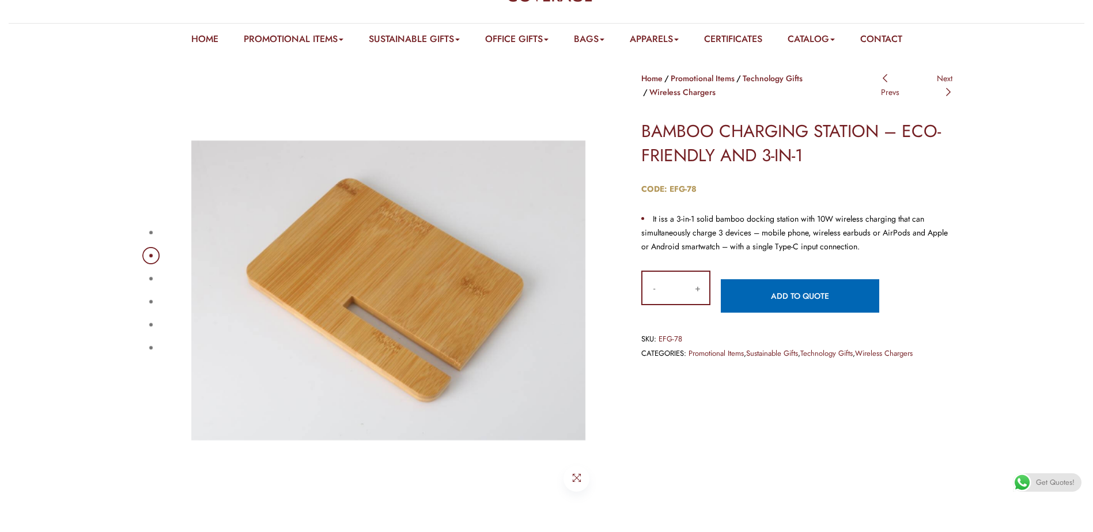
click at [156, 270] on div "1 2 3 4 5 6" at bounding box center [374, 290] width 467 height 438
click at [153, 277] on button "3" at bounding box center [150, 278] width 3 height 3
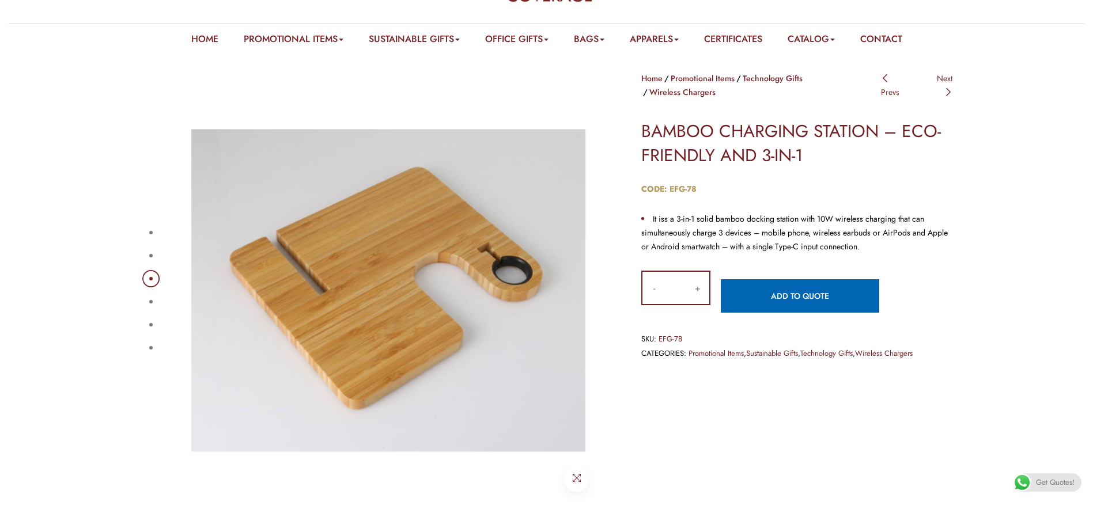
click at [149, 301] on button "4" at bounding box center [150, 301] width 3 height 3
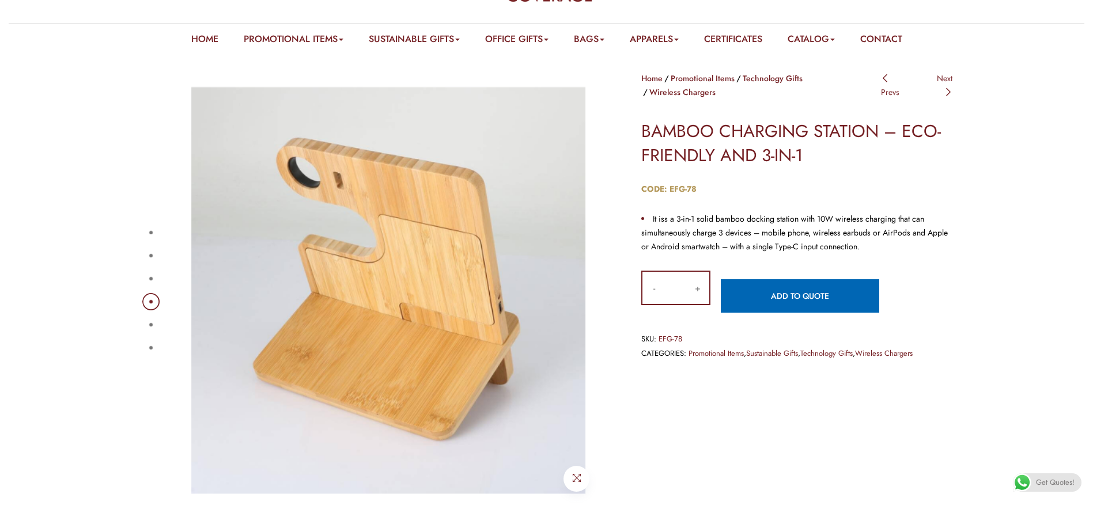
click at [149, 323] on button "5" at bounding box center [150, 324] width 3 height 3
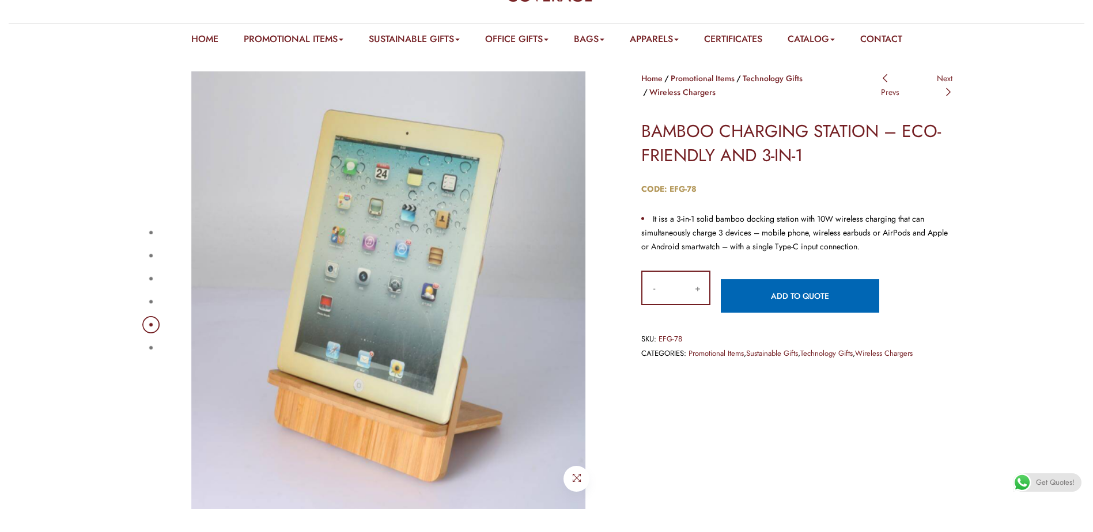
click at [139, 346] on div "1 2 3 4 5 6" at bounding box center [374, 290] width 484 height 438
click at [137, 238] on div "1 2 3 4 5 6" at bounding box center [374, 290] width 484 height 438
click at [138, 236] on div "1 2 3 4 5 6" at bounding box center [374, 290] width 484 height 438
click at [149, 231] on button "1" at bounding box center [150, 232] width 3 height 3
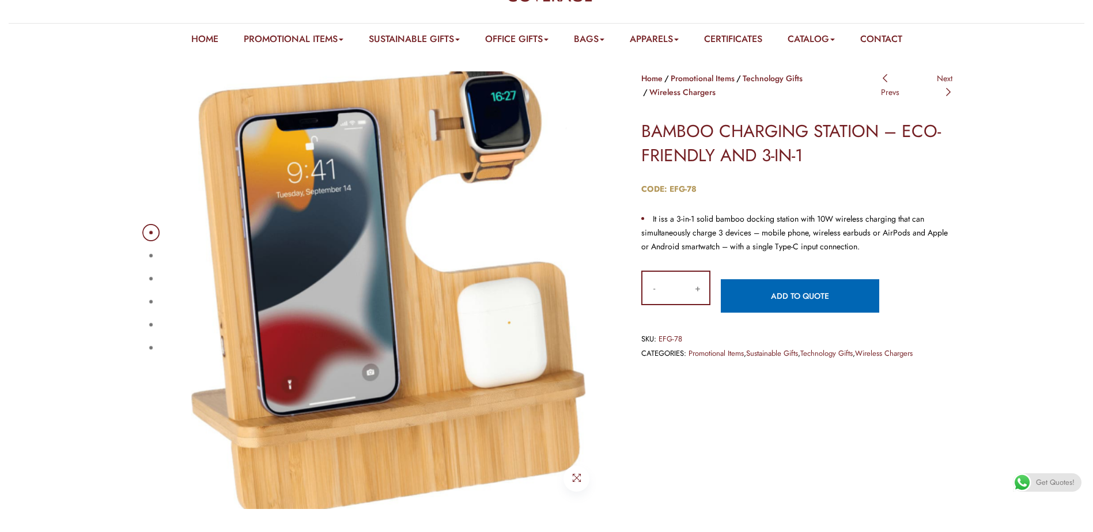
drag, startPoint x: 162, startPoint y: 247, endPoint x: 153, endPoint y: 247, distance: 9.2
click at [160, 247] on div "1 2 3 4 5 6" at bounding box center [374, 290] width 467 height 438
click at [133, 268] on div "1 2 3 4 5 6" at bounding box center [374, 290] width 484 height 438
drag, startPoint x: 143, startPoint y: 259, endPoint x: 145, endPoint y: 252, distance: 7.7
click at [149, 257] on button "2" at bounding box center [150, 255] width 3 height 3
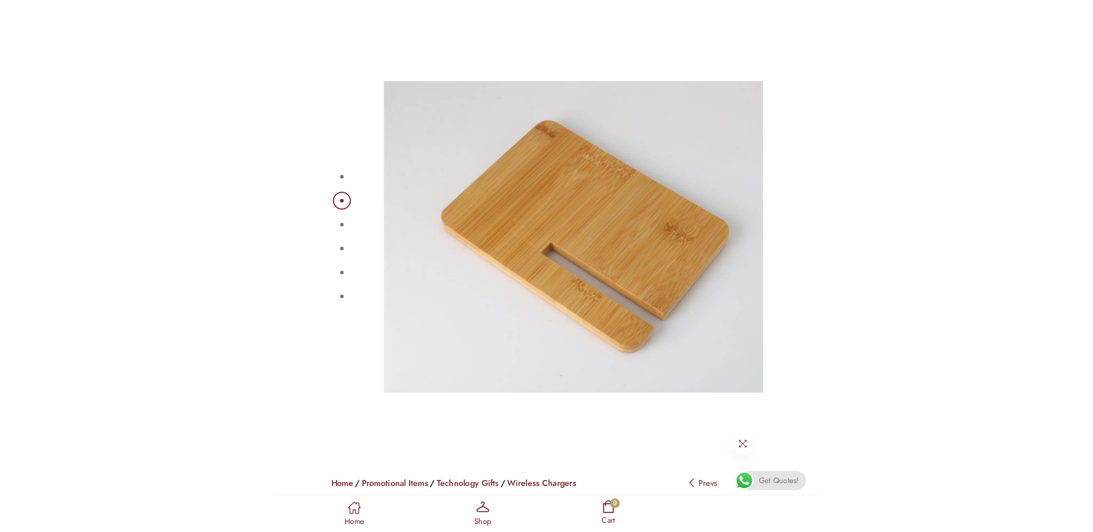
scroll to position [85, 0]
